Goal: Task Accomplishment & Management: Use online tool/utility

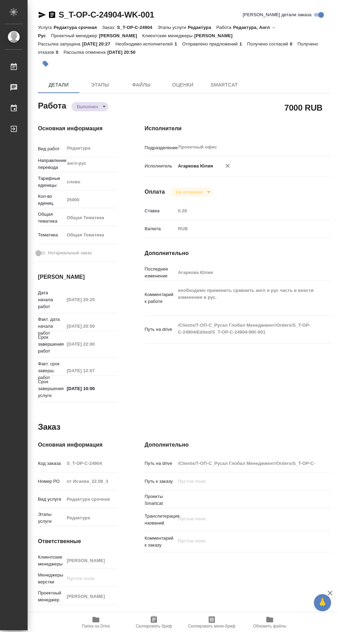
type textarea "x"
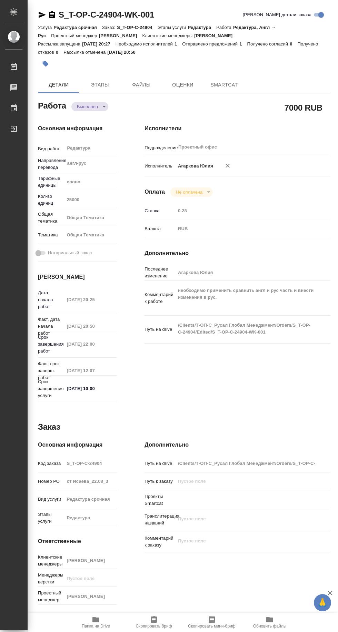
type textarea "x"
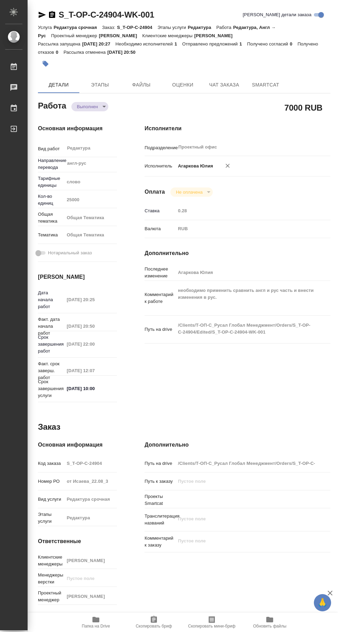
type textarea "x"
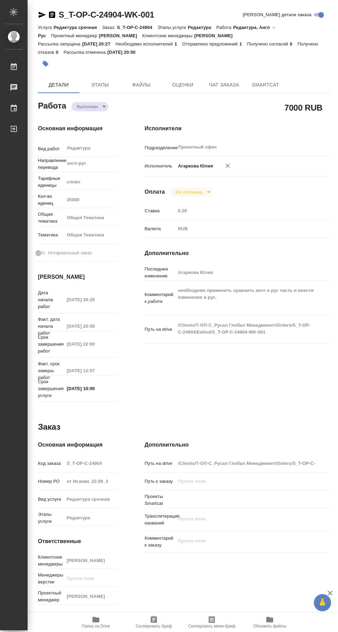
type textarea "x"
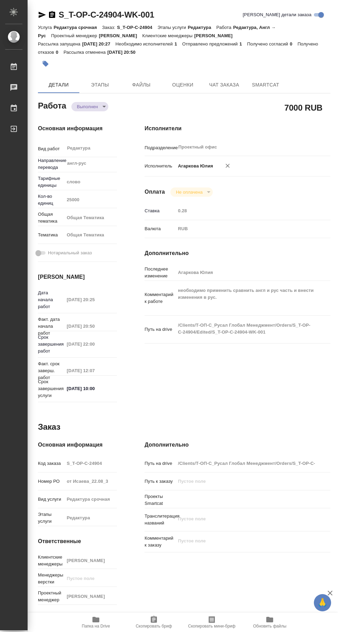
type textarea "x"
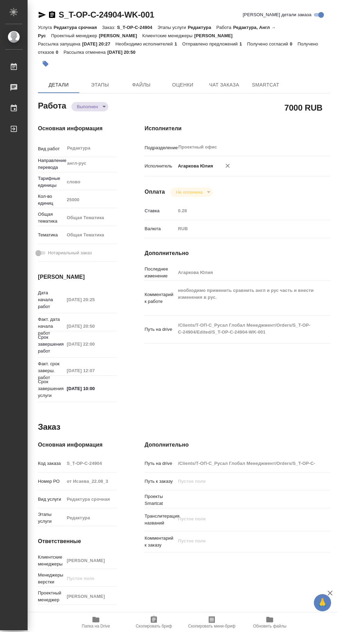
type textarea "x"
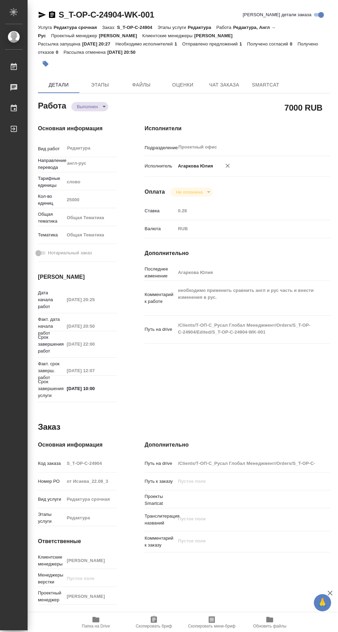
type textarea "x"
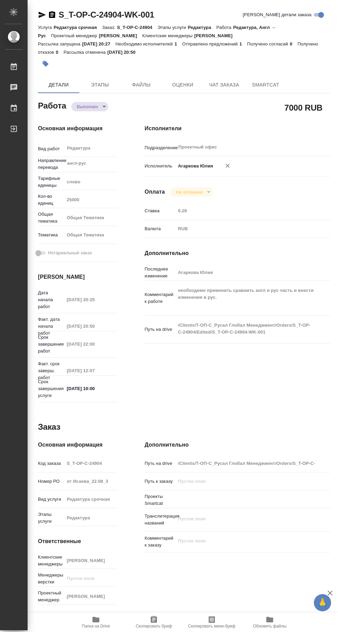
type textarea "x"
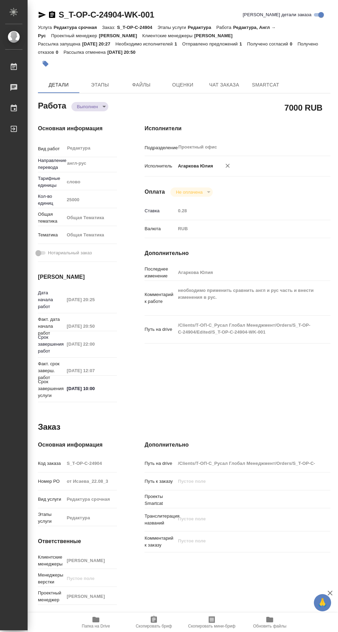
type textarea "x"
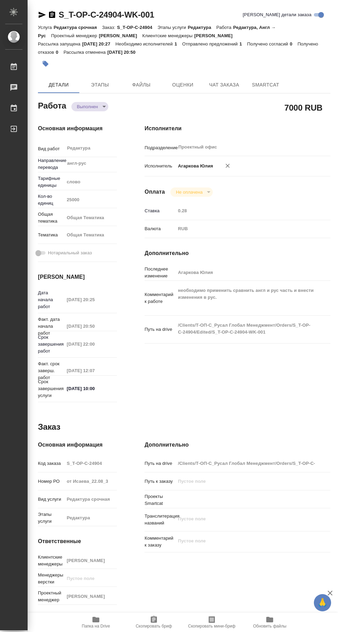
click at [53, 13] on icon "button" at bounding box center [52, 14] width 6 height 7
type textarea "x"
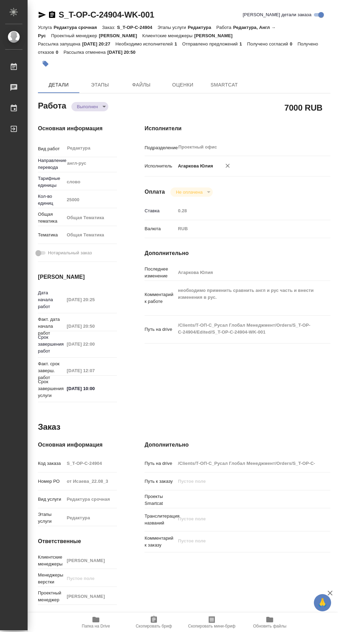
type textarea "x"
click at [39, 11] on icon "button" at bounding box center [42, 15] width 8 height 8
type textarea "x"
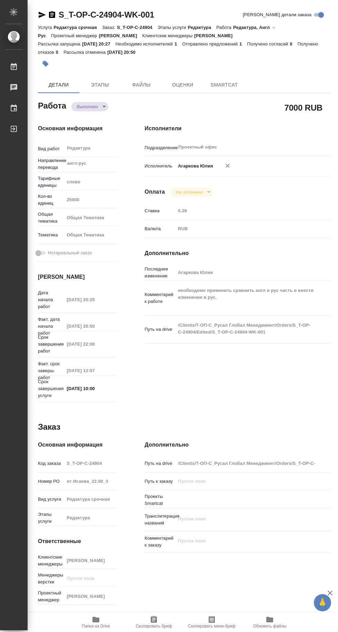
type textarea "x"
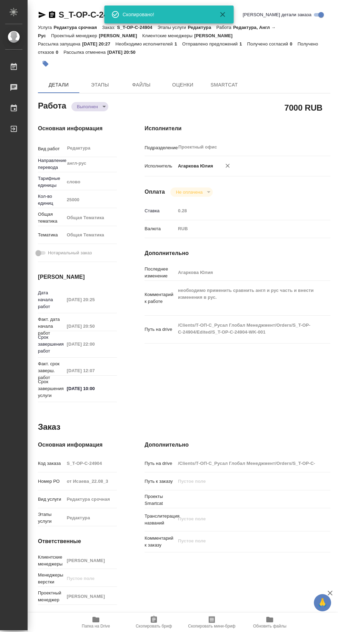
type textarea "x"
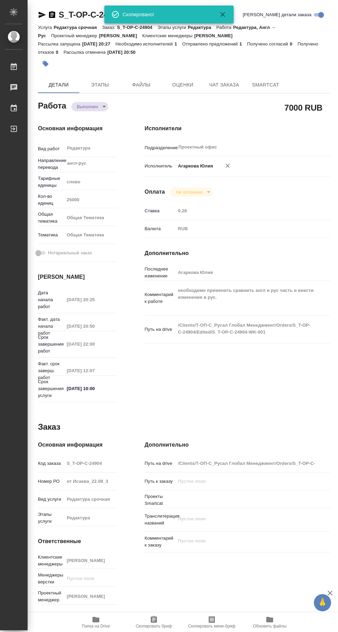
type textarea "x"
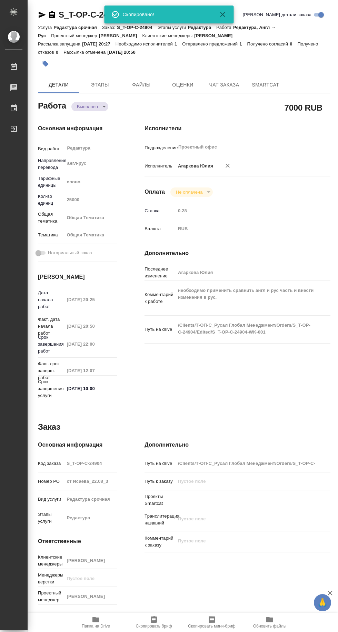
type textarea "x"
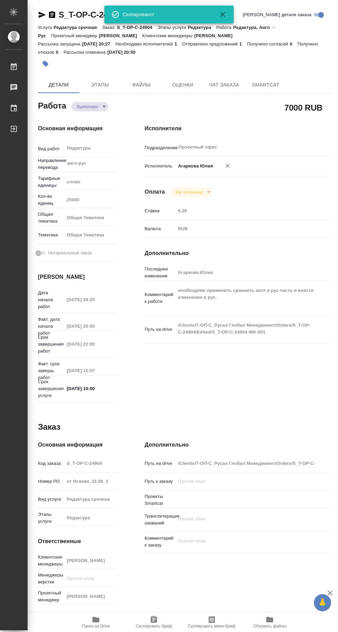
type textarea "x"
